Goal: Find specific fact

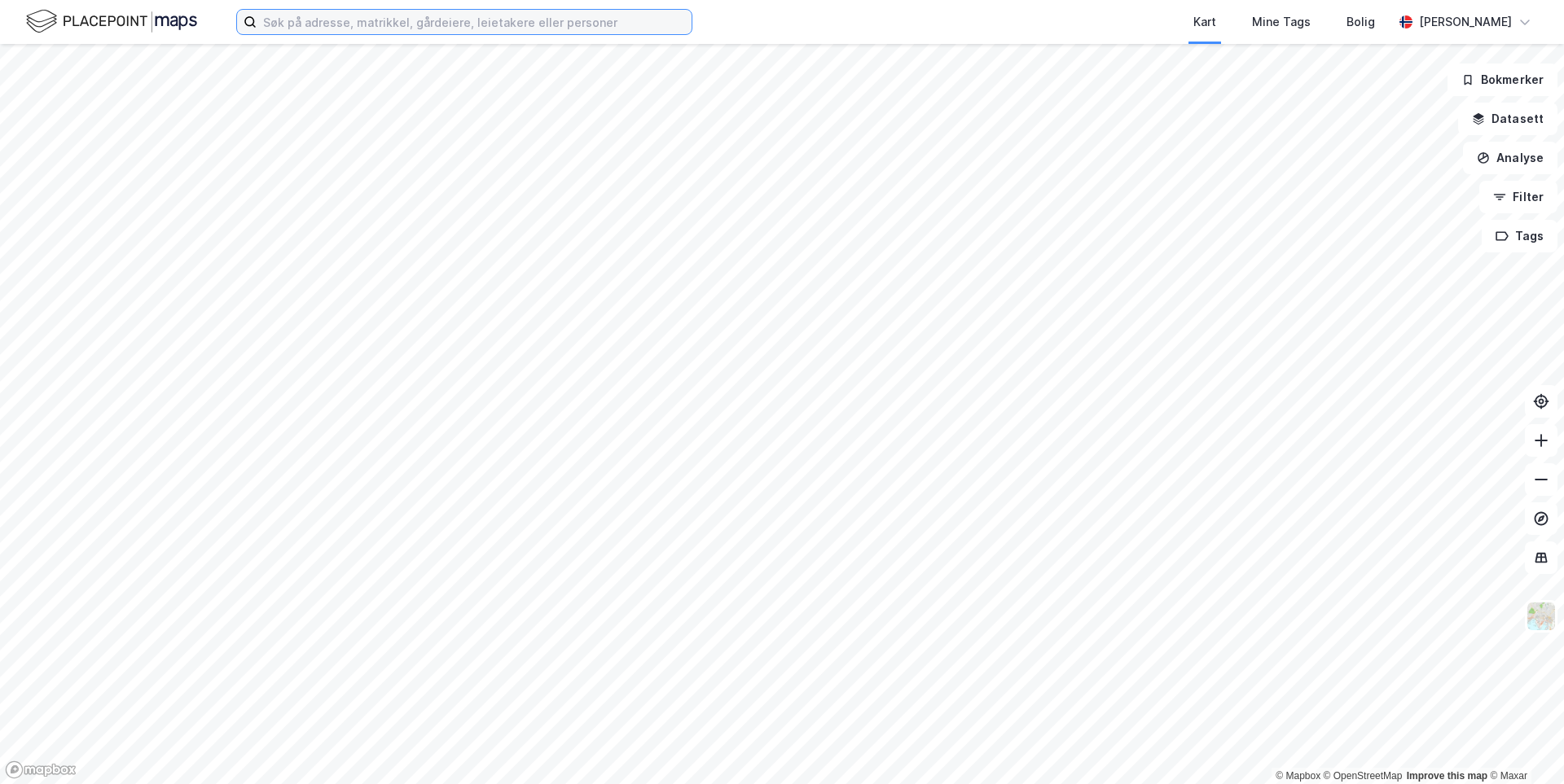
click at [325, 26] on input at bounding box center [475, 22] width 435 height 25
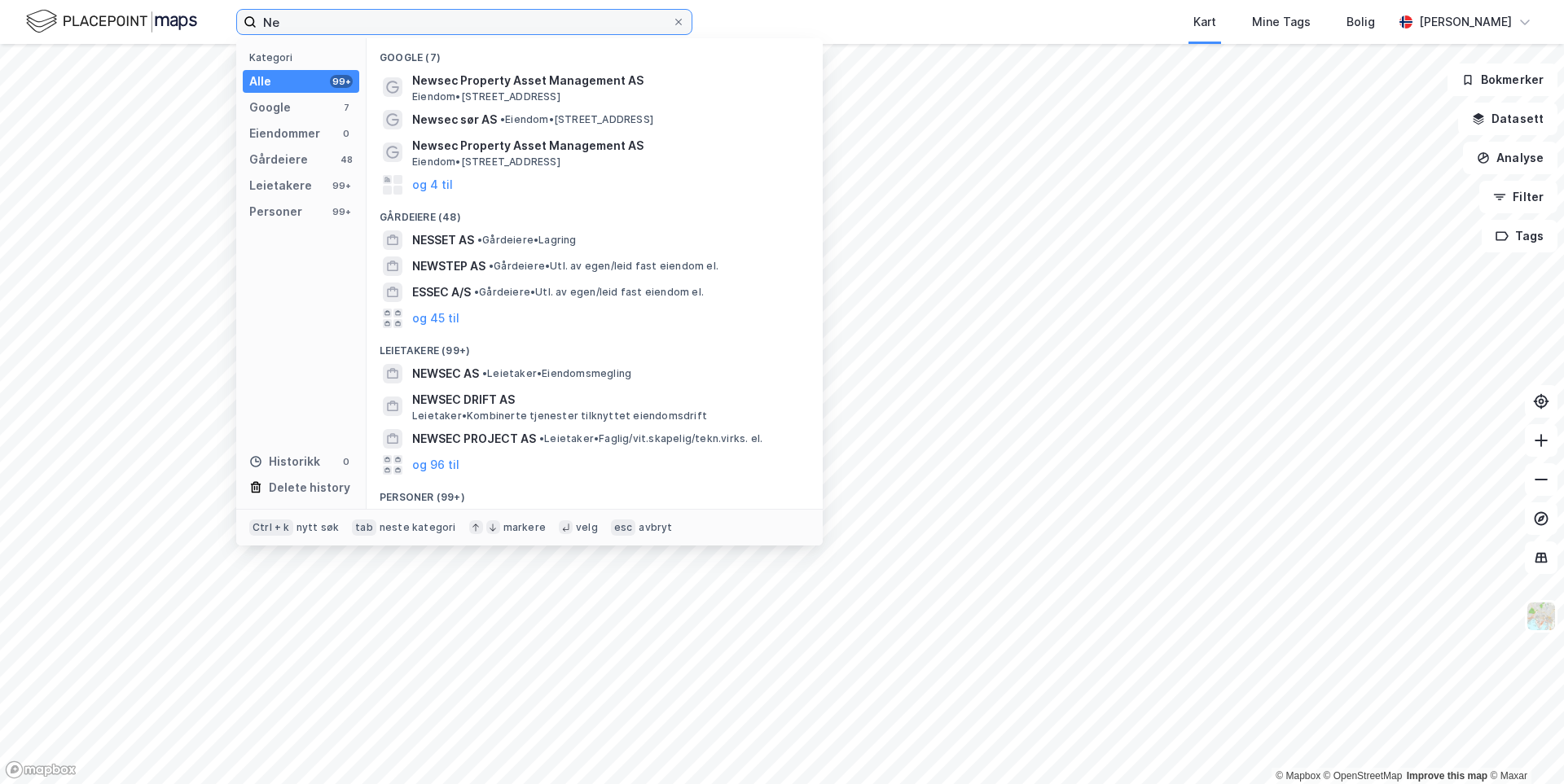
type input "N"
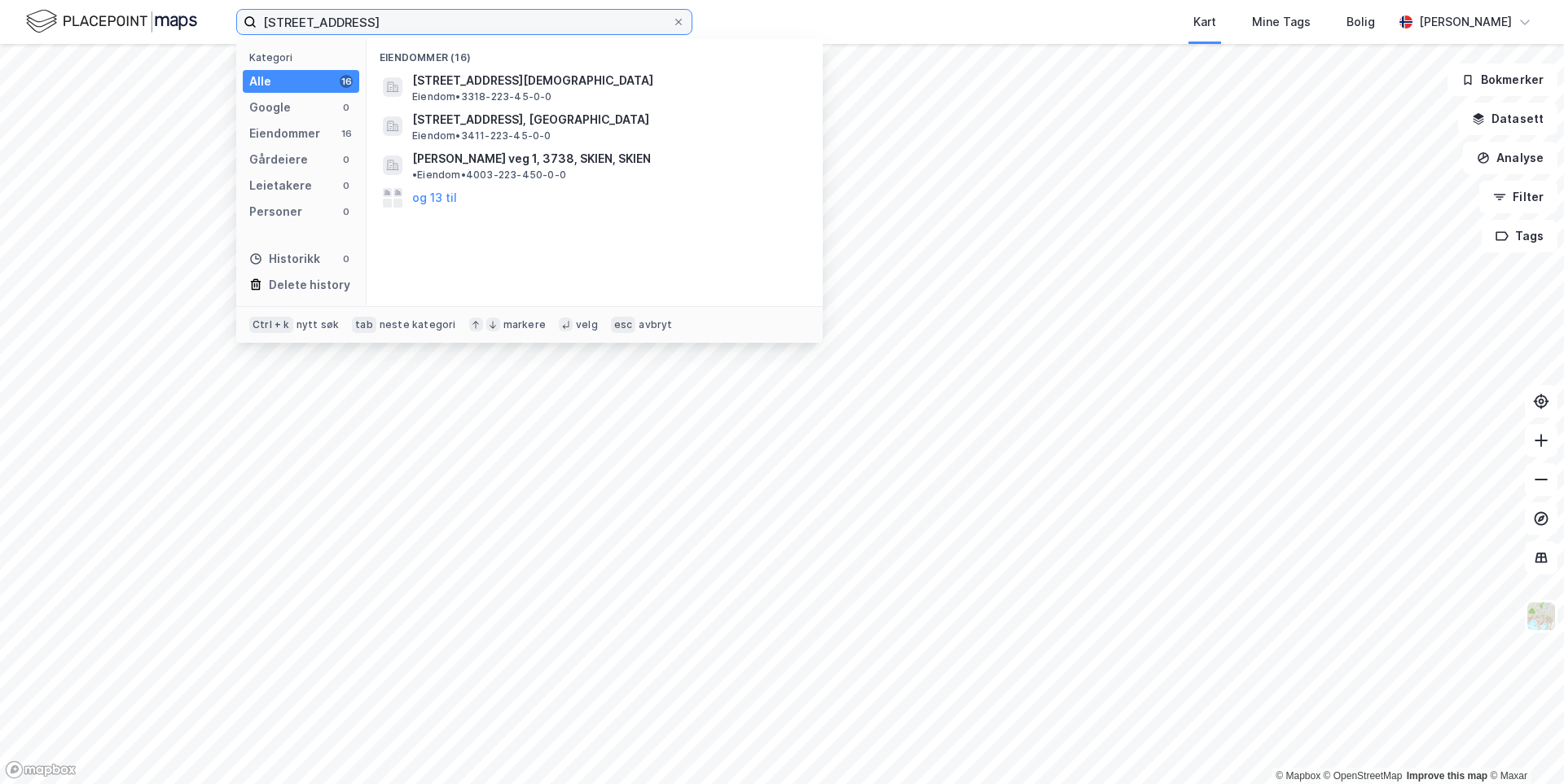
type input "[STREET_ADDRESS]"
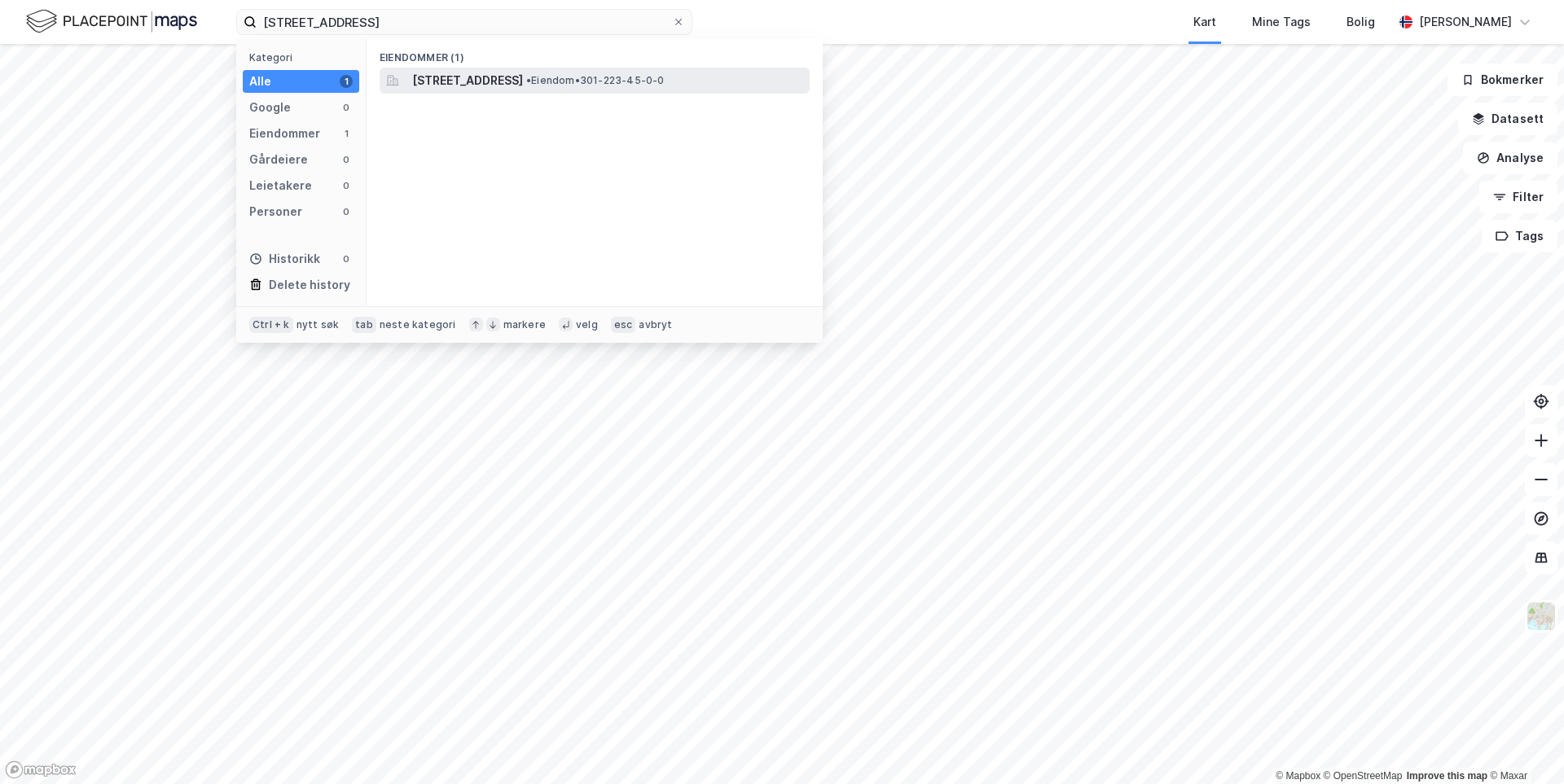
click at [478, 79] on span "[STREET_ADDRESS]" at bounding box center [468, 81] width 111 height 19
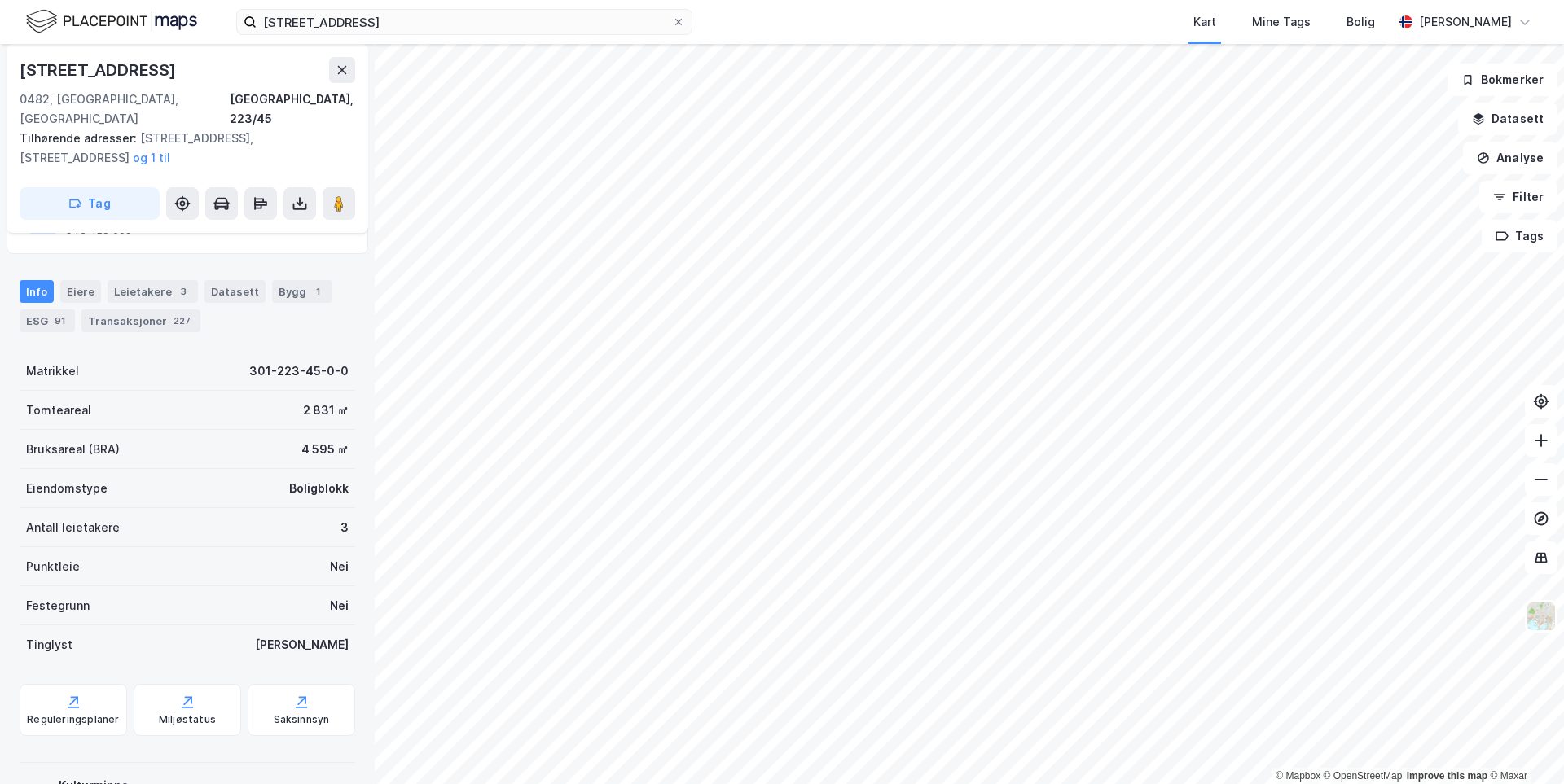
scroll to position [163, 0]
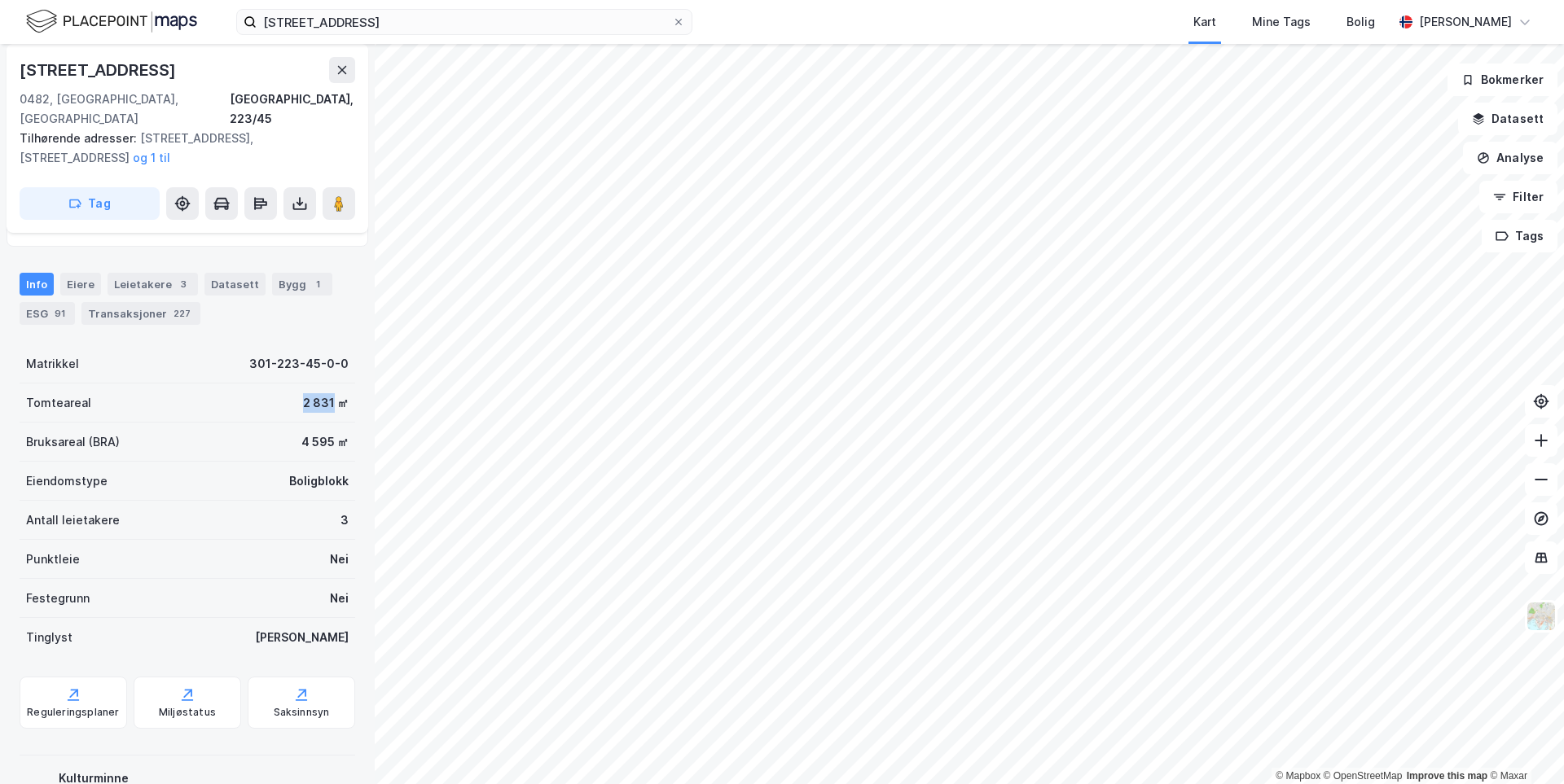
drag, startPoint x: 281, startPoint y: 388, endPoint x: 322, endPoint y: 386, distance: 41.0
click at [322, 386] on div "Tomteareal 2 831 ㎡" at bounding box center [187, 403] width 336 height 39
copy div "2 831"
